Goal: Book appointment/travel/reservation

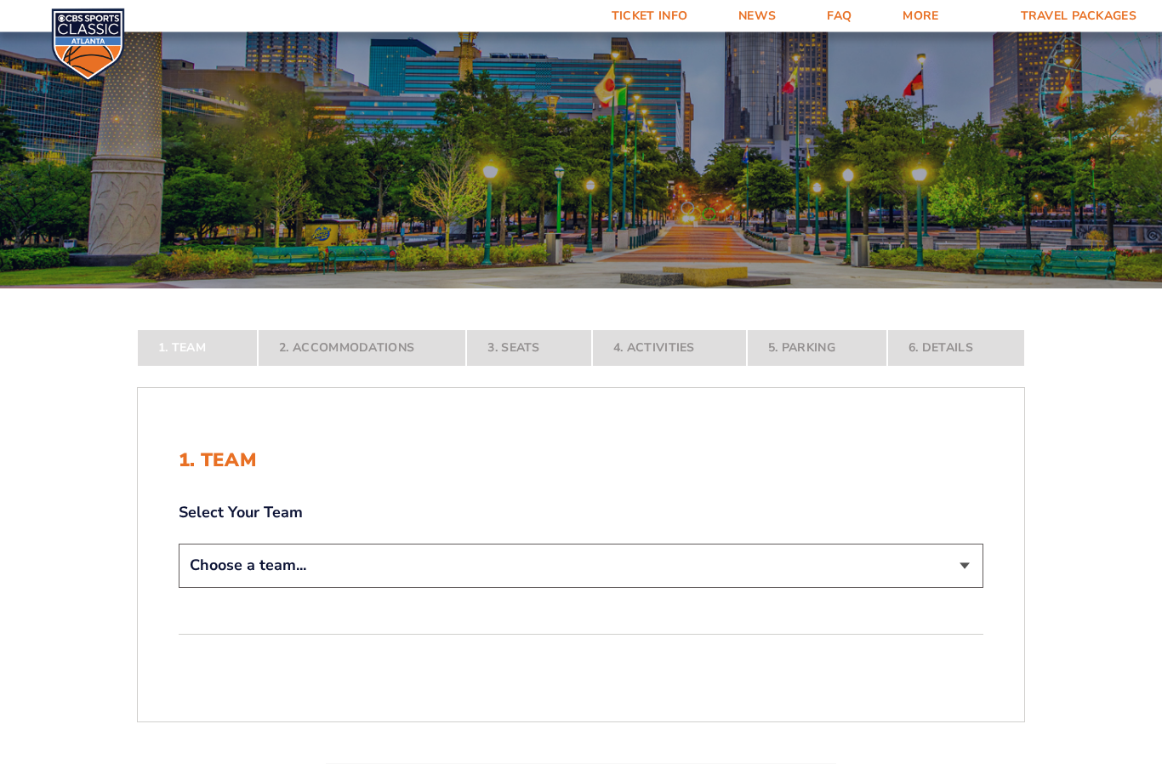
click at [975, 584] on select "Choose a team... [US_STATE] Wildcats [US_STATE] State Buckeyes [US_STATE] Tar H…" at bounding box center [581, 566] width 805 height 43
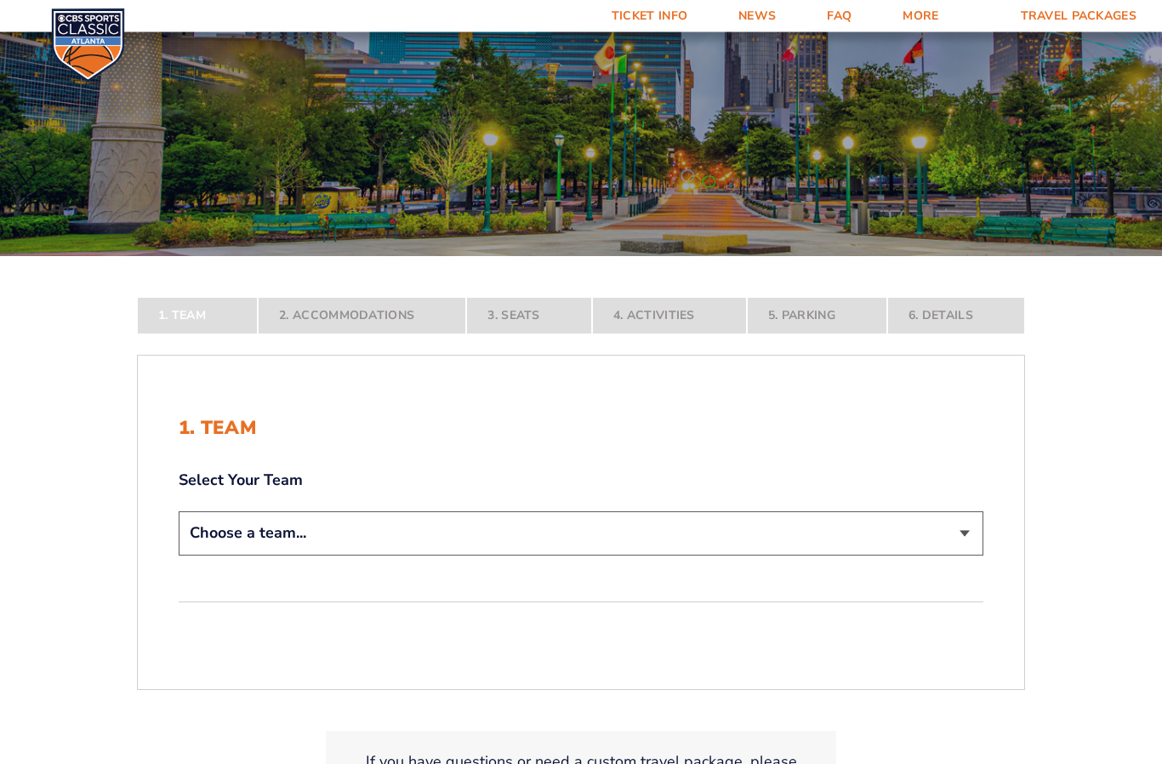
click at [992, 562] on div "1. Team Select Your Team Choose a team... [US_STATE] Wildcats [US_STATE] State …" at bounding box center [581, 523] width 887 height 293
click at [977, 555] on select "Choose a team... [US_STATE] Wildcats [US_STATE] State Buckeyes [US_STATE] Tar H…" at bounding box center [581, 532] width 805 height 43
select select "12757"
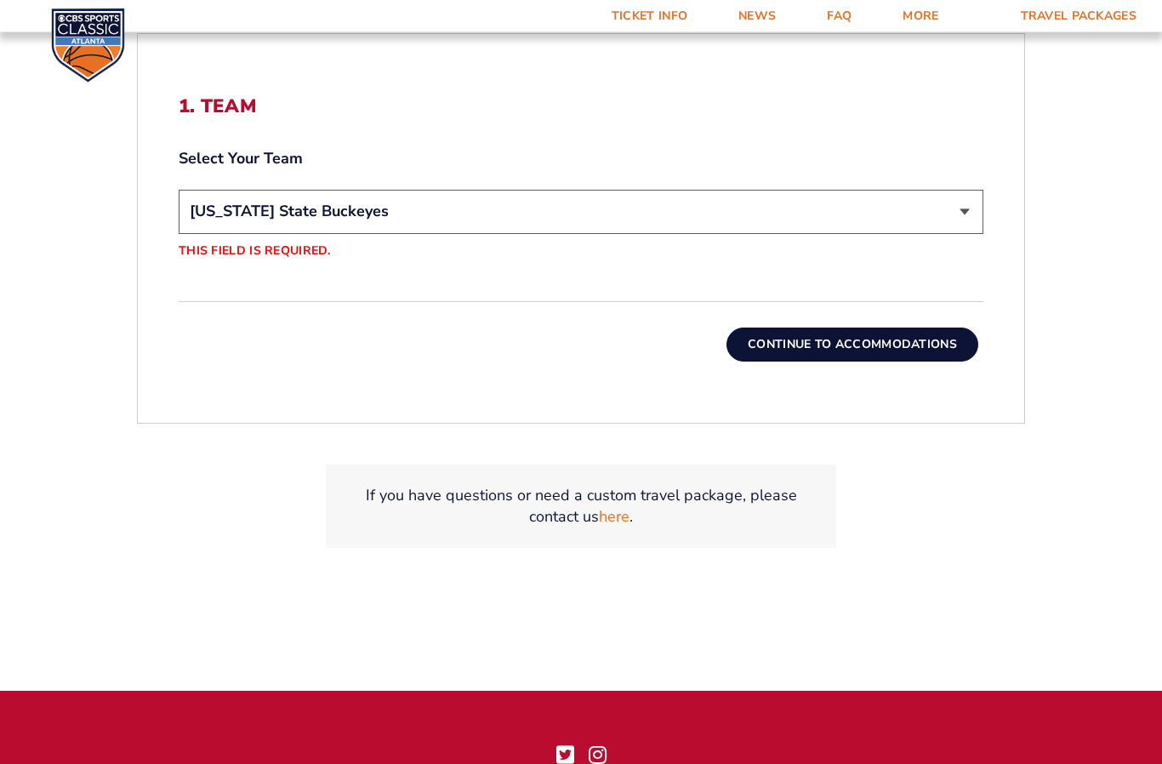
click at [921, 369] on div "1. Team Select Your Team Choose a team... [US_STATE] Wildcats [US_STATE] State …" at bounding box center [581, 229] width 887 height 348
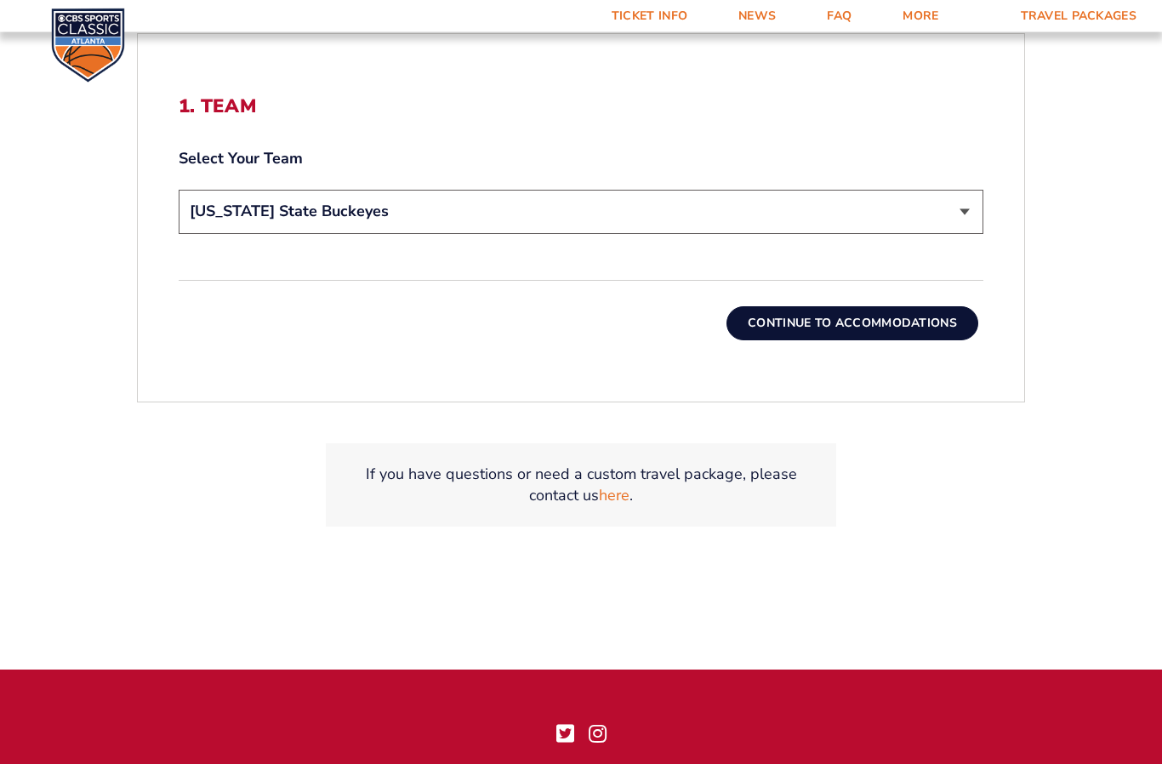
scroll to position [589, 0]
click at [944, 340] on button "Continue To Accommodations" at bounding box center [853, 323] width 252 height 34
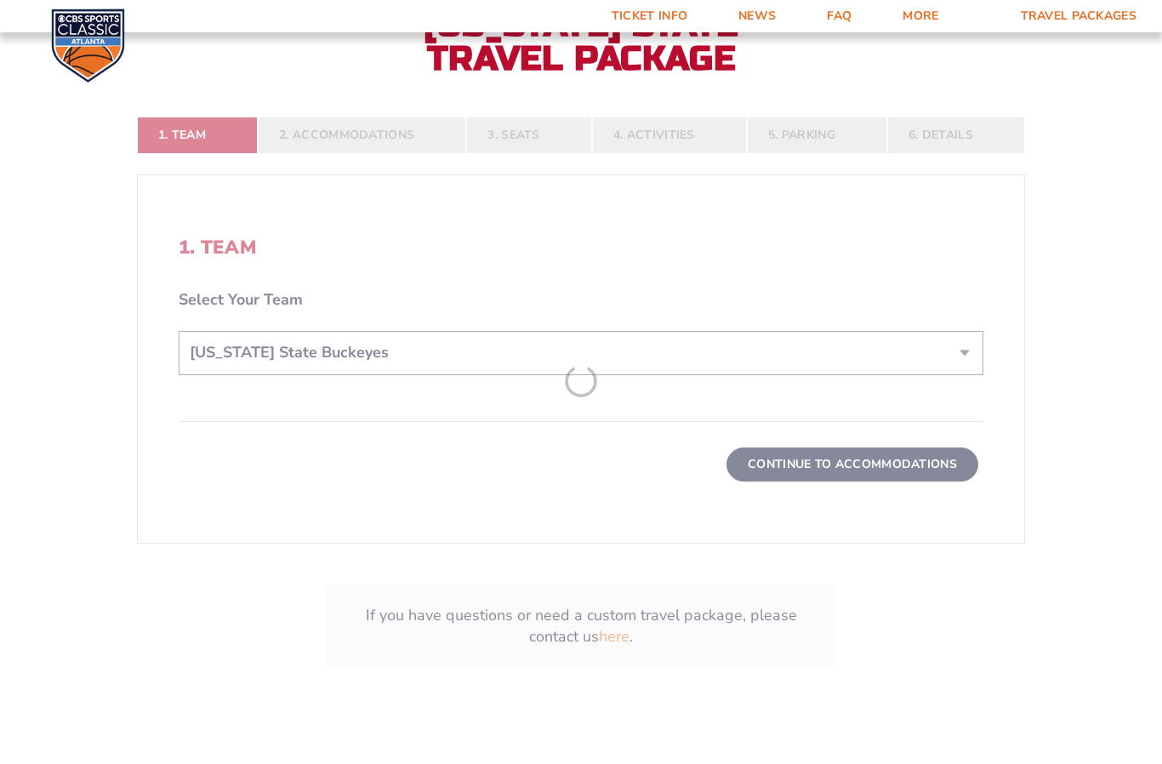
scroll to position [390, 0]
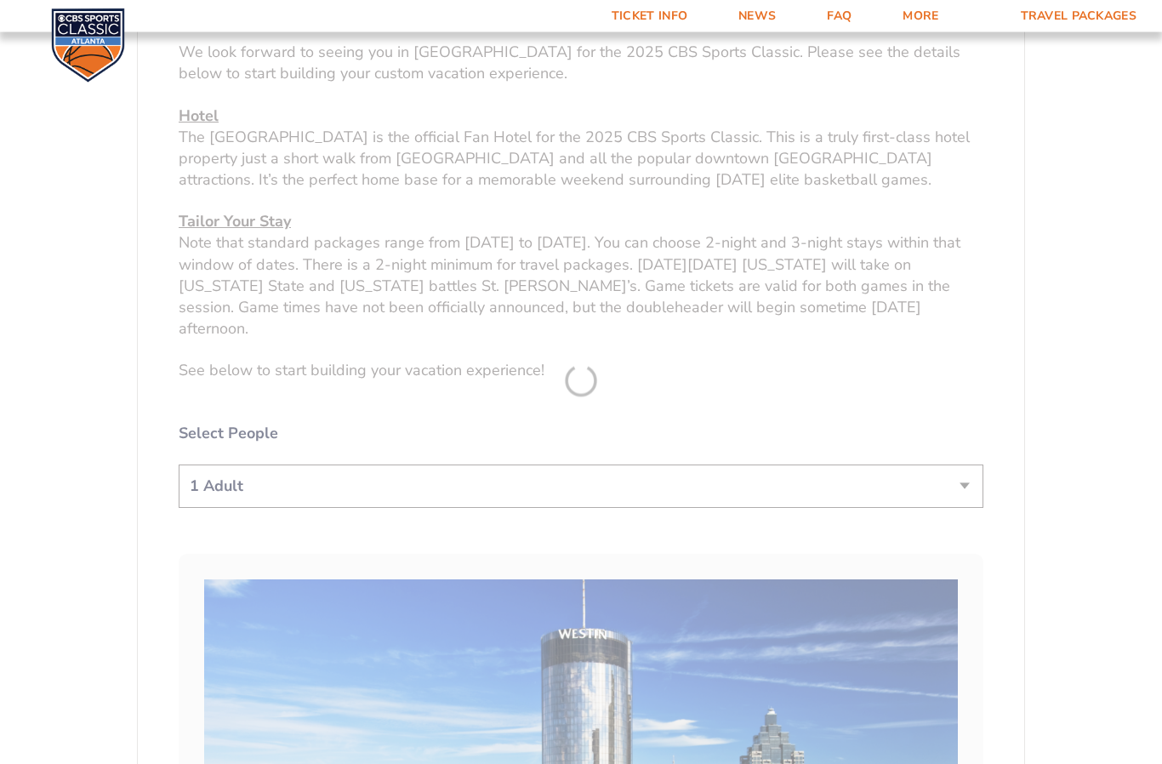
scroll to position [695, 0]
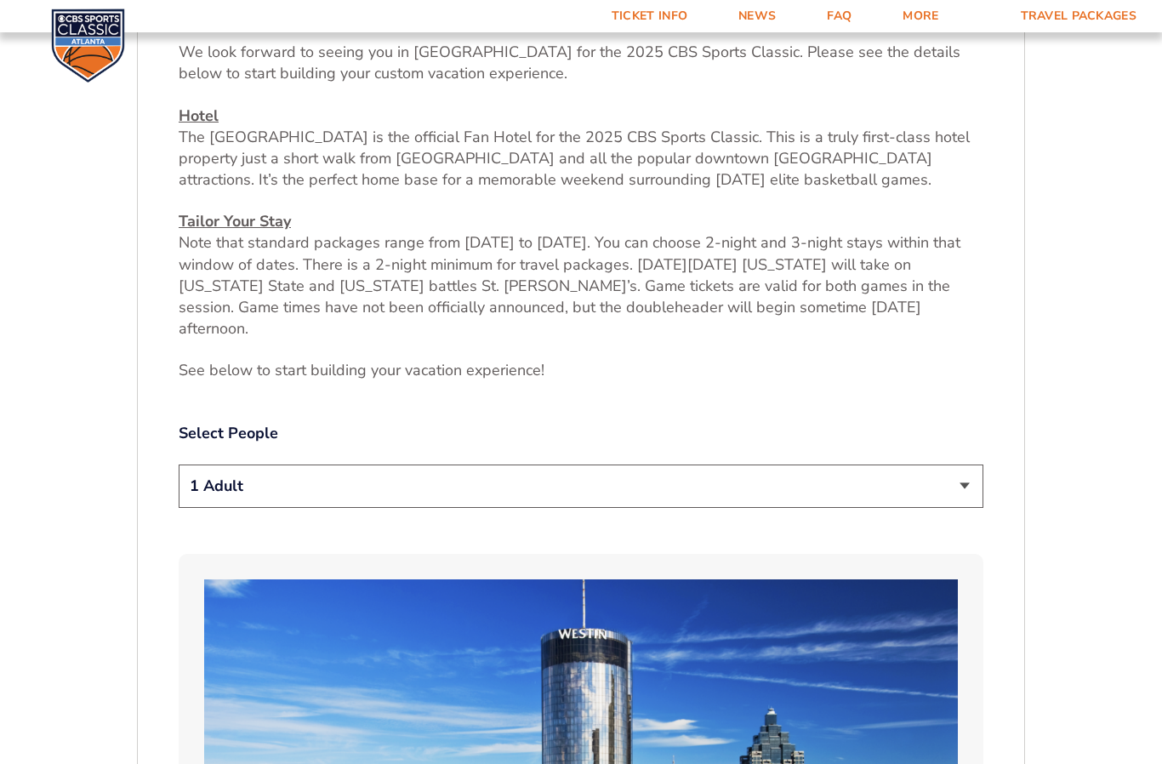
click at [980, 488] on select "1 Adult 2 Adults 3 Adults 4 Adults 2 Adults + 1 Child 2 Adults + 2 Children 2 A…" at bounding box center [581, 486] width 805 height 43
select select "2 Adults"
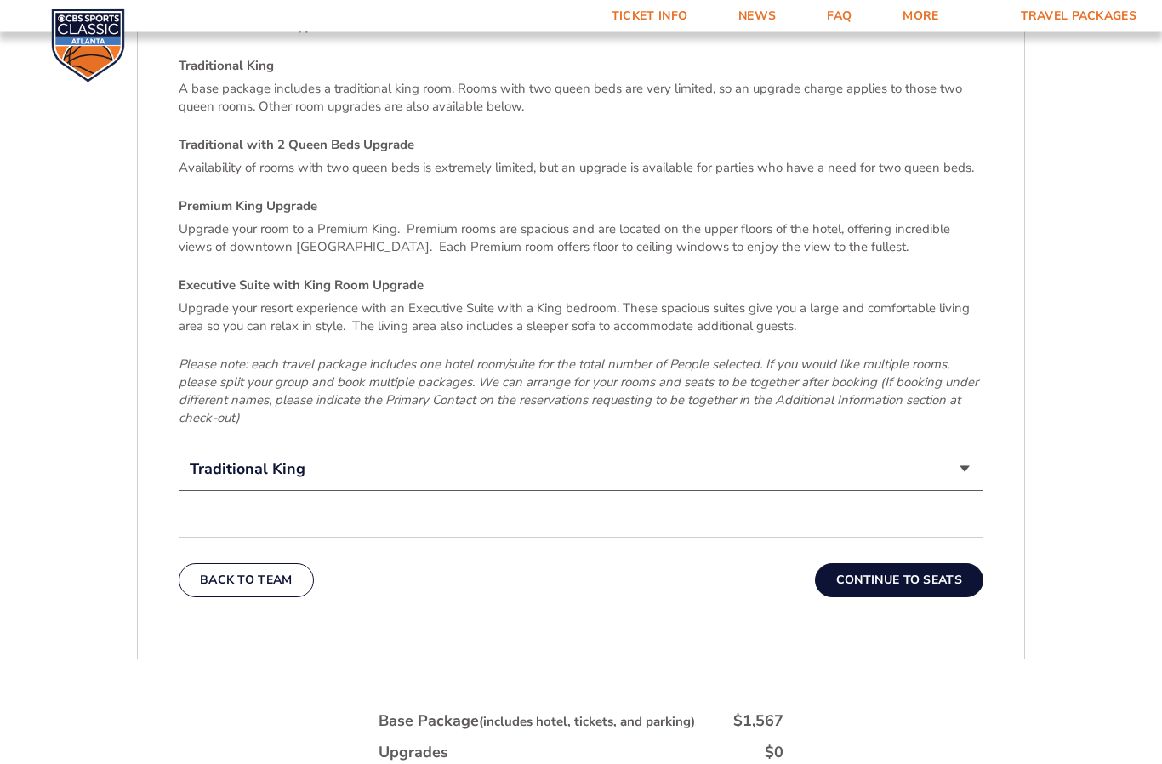
click at [941, 567] on button "Continue To Seats" at bounding box center [899, 581] width 168 height 34
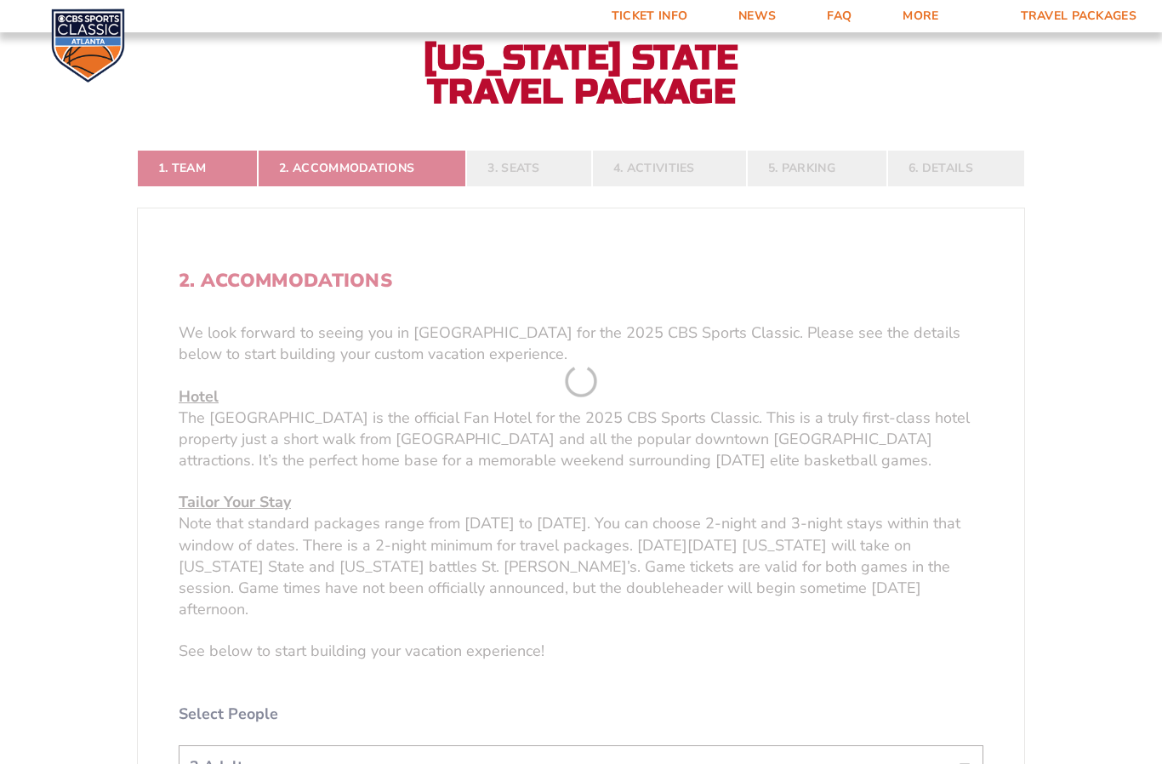
scroll to position [390, 0]
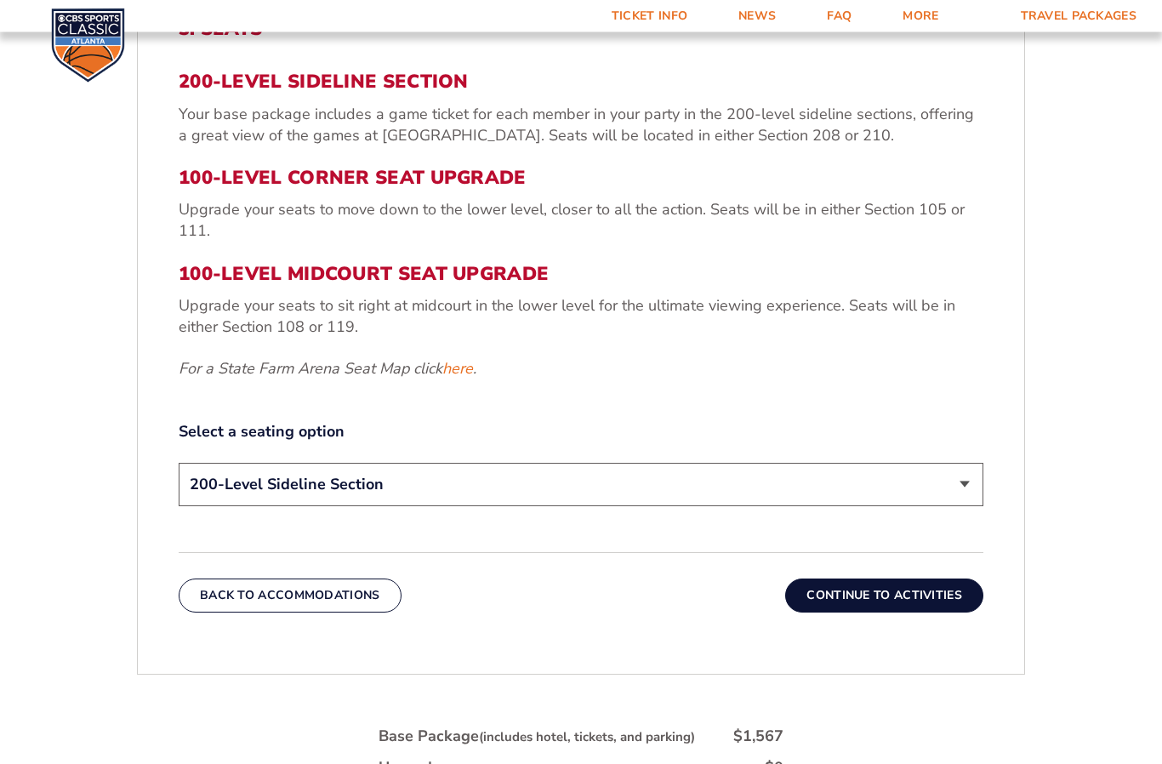
click at [975, 507] on select "200-Level Sideline Section 100-Level Corner Seat Upgrade (+$120 per person) 100…" at bounding box center [581, 485] width 805 height 43
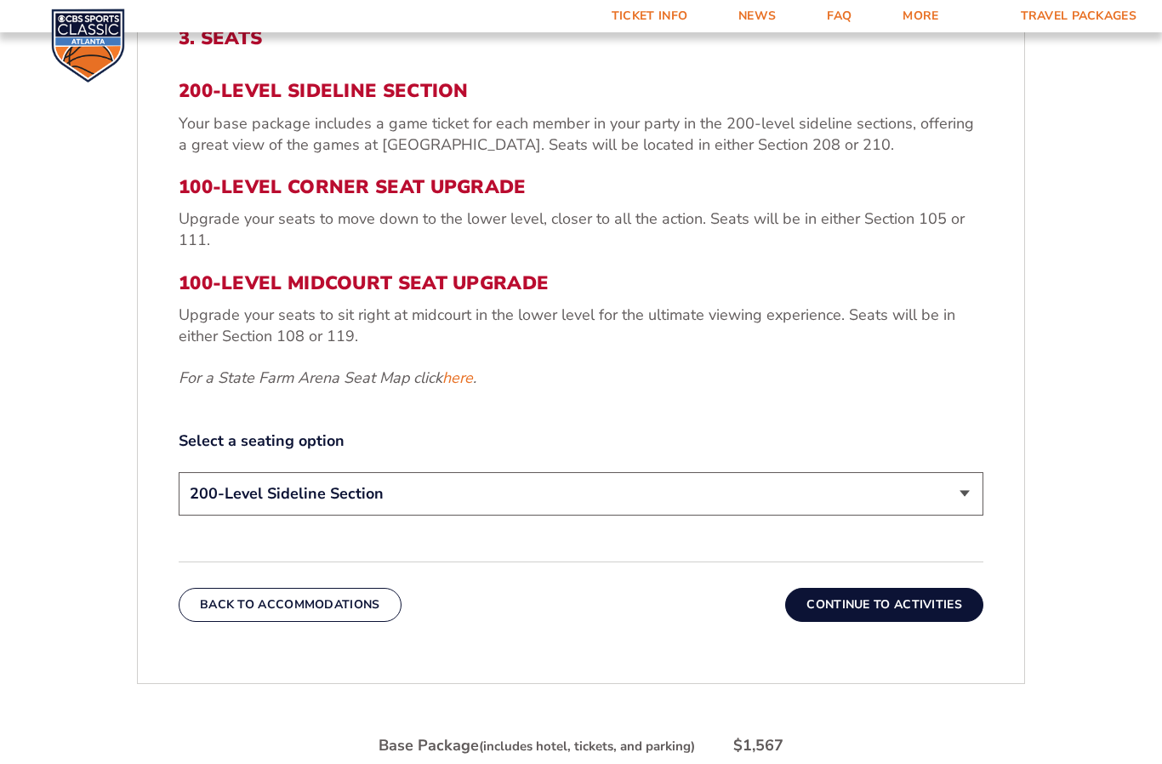
scroll to position [659, 0]
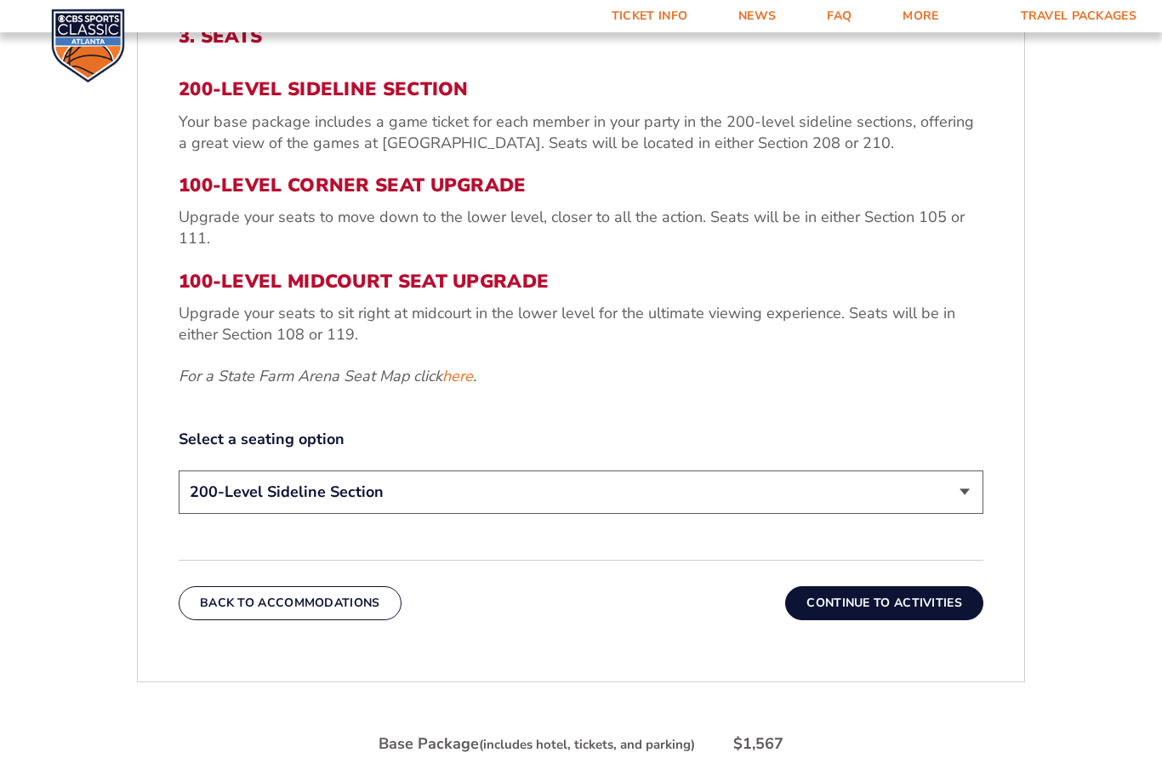
click at [978, 514] on select "200-Level Sideline Section 100-Level Corner Seat Upgrade (+$120 per person) 100…" at bounding box center [581, 492] width 805 height 43
select select "100-Level Corner Seat Upgrade"
click at [939, 620] on button "Continue To Activities" at bounding box center [884, 603] width 198 height 34
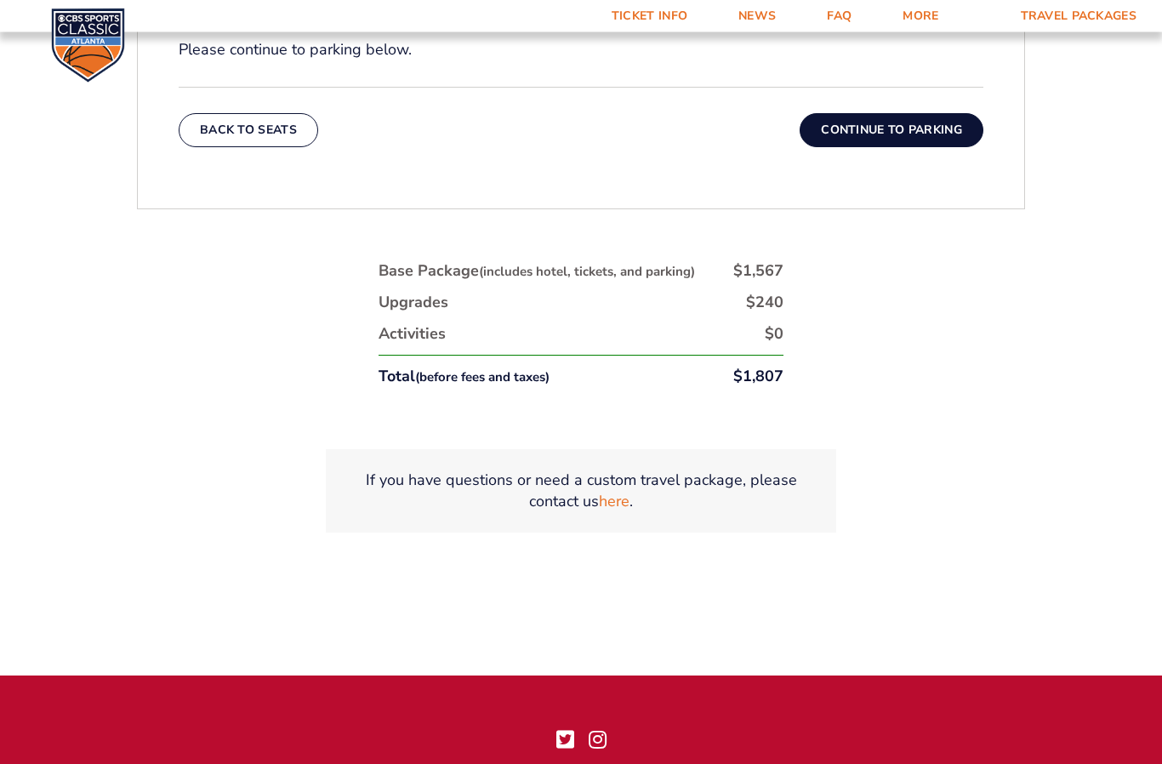
scroll to position [1032, 0]
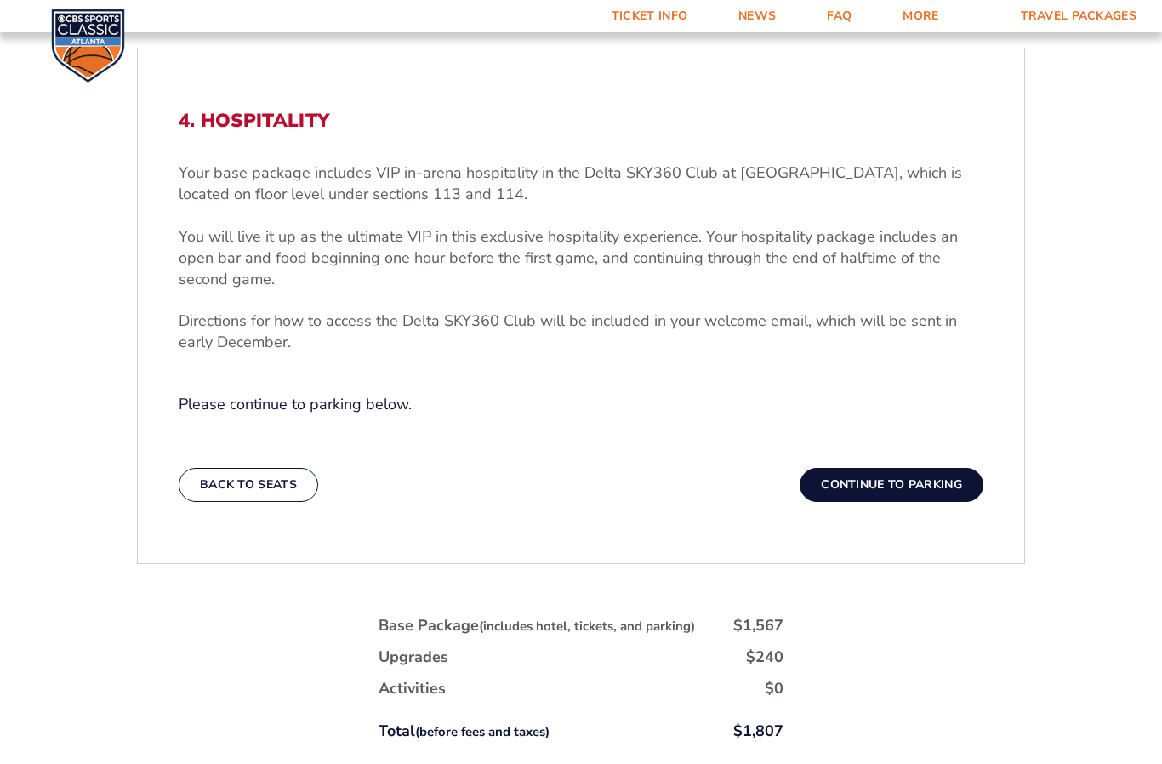
click at [954, 502] on button "Continue To Parking" at bounding box center [892, 485] width 184 height 34
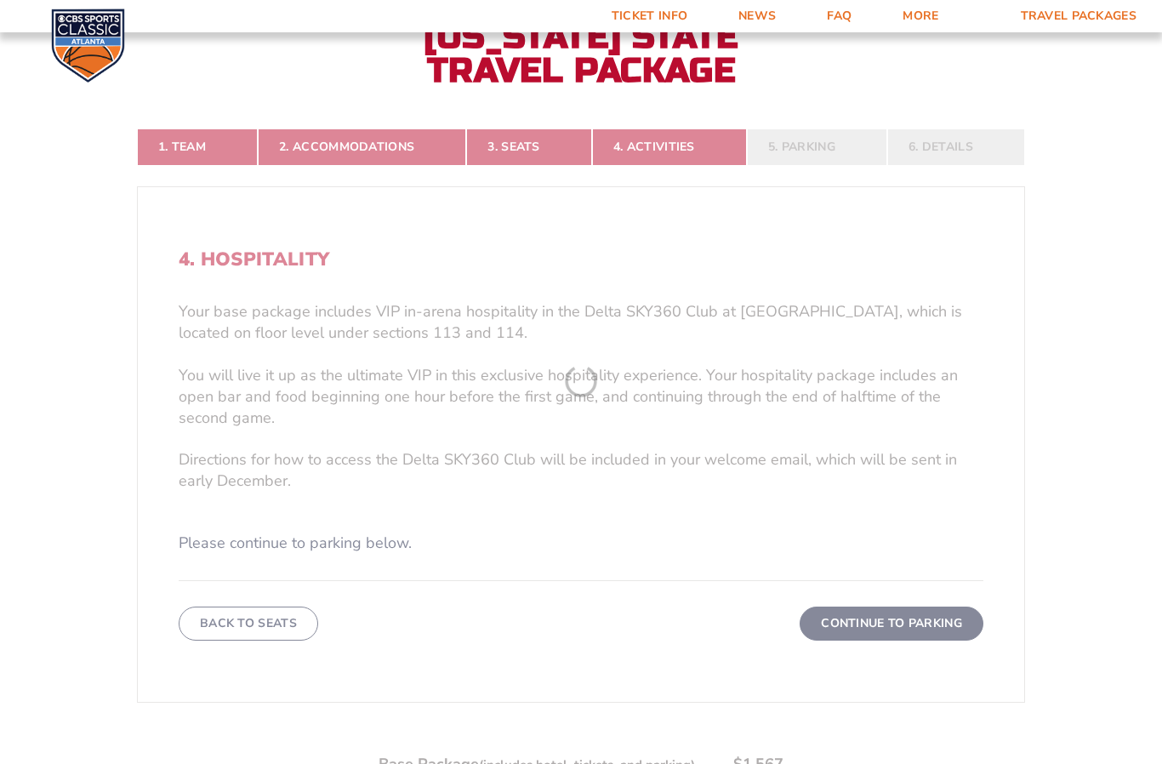
scroll to position [390, 0]
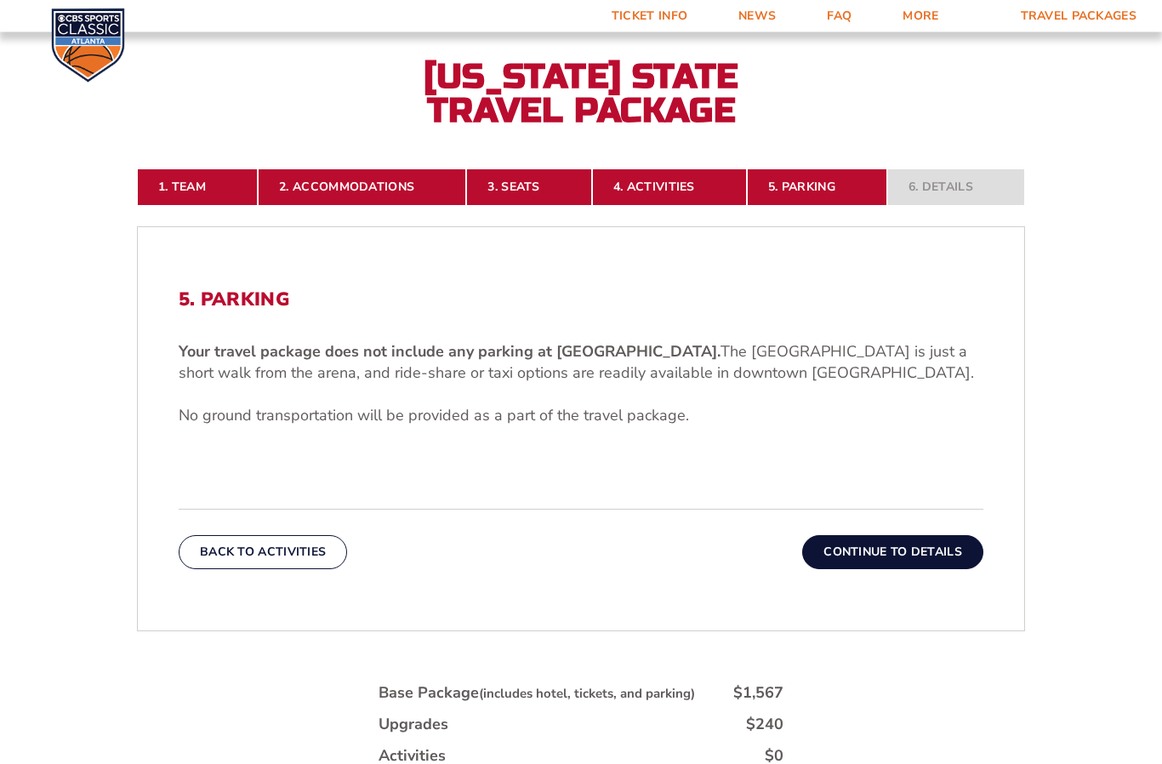
click at [951, 570] on button "Continue To Details" at bounding box center [892, 553] width 181 height 34
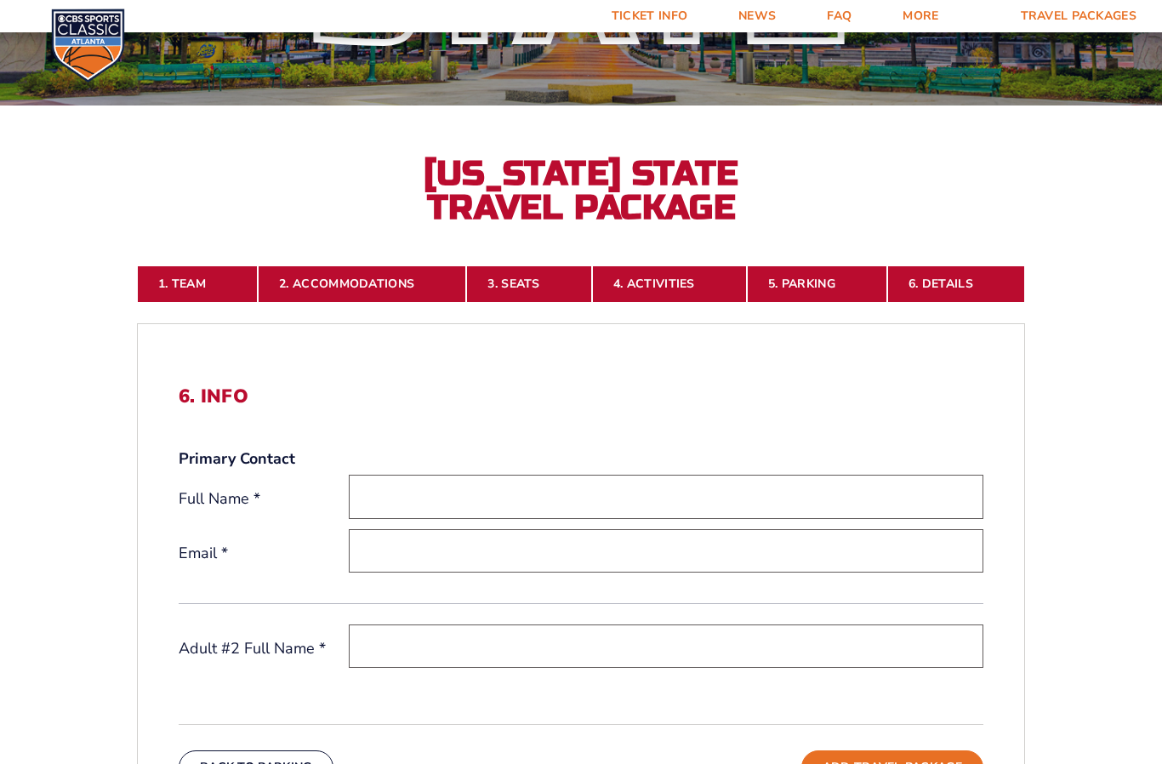
scroll to position [0, 0]
